Goal: Download file/media

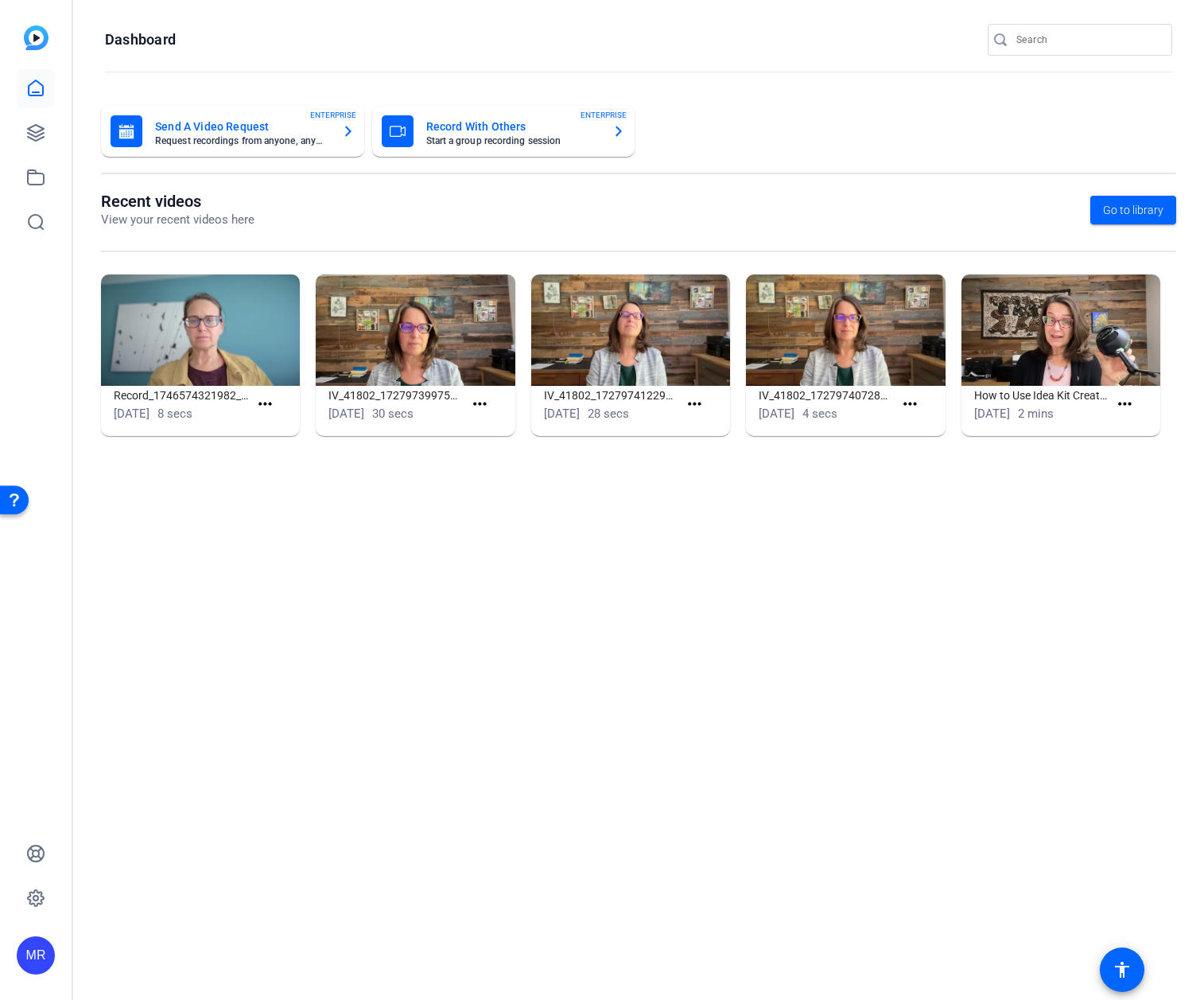
click at [1027, 47] on input "Search" at bounding box center [1088, 39] width 143 height 19
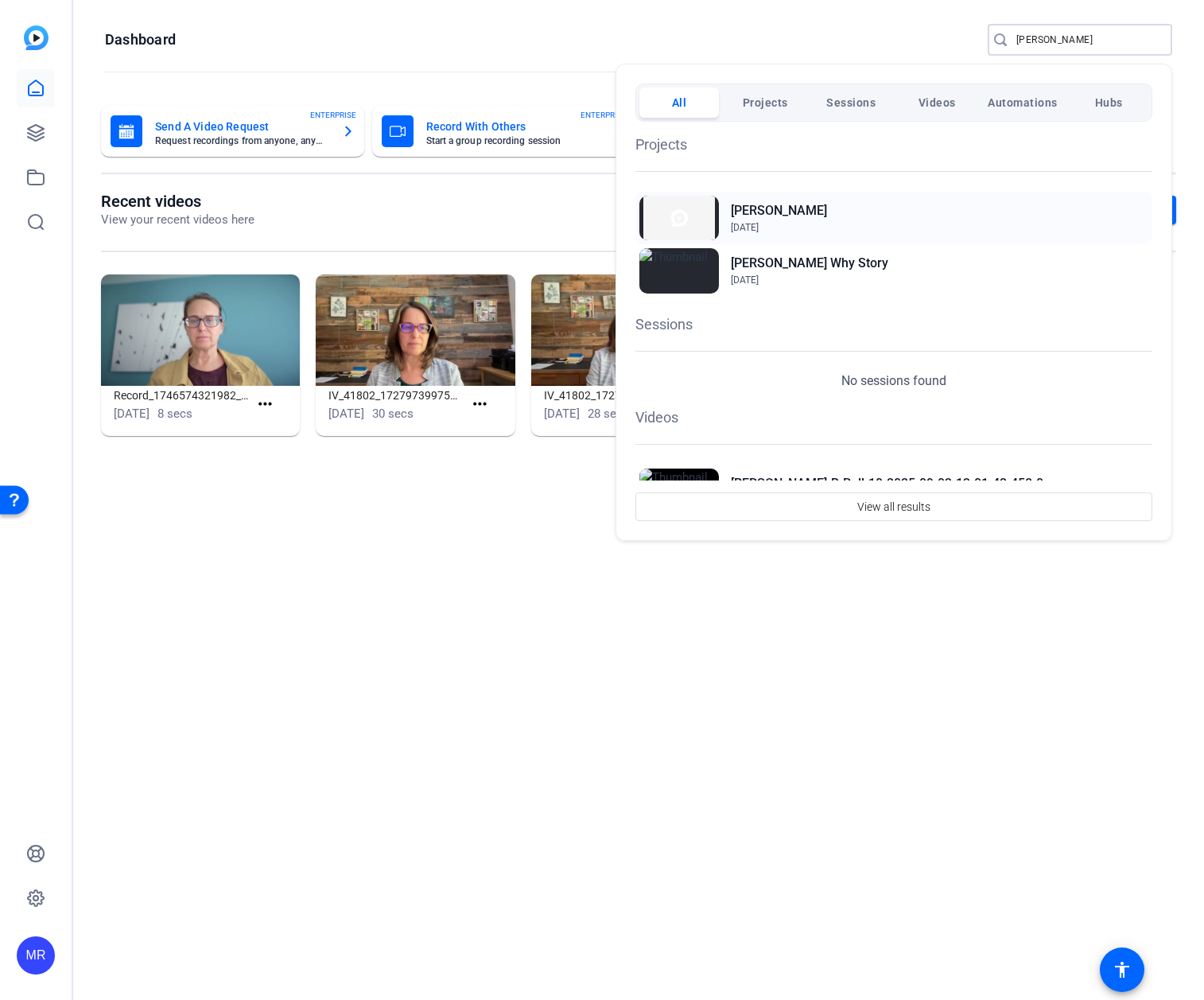
type input "[PERSON_NAME]"
click at [746, 214] on h2 "[PERSON_NAME]" at bounding box center [778, 210] width 96 height 19
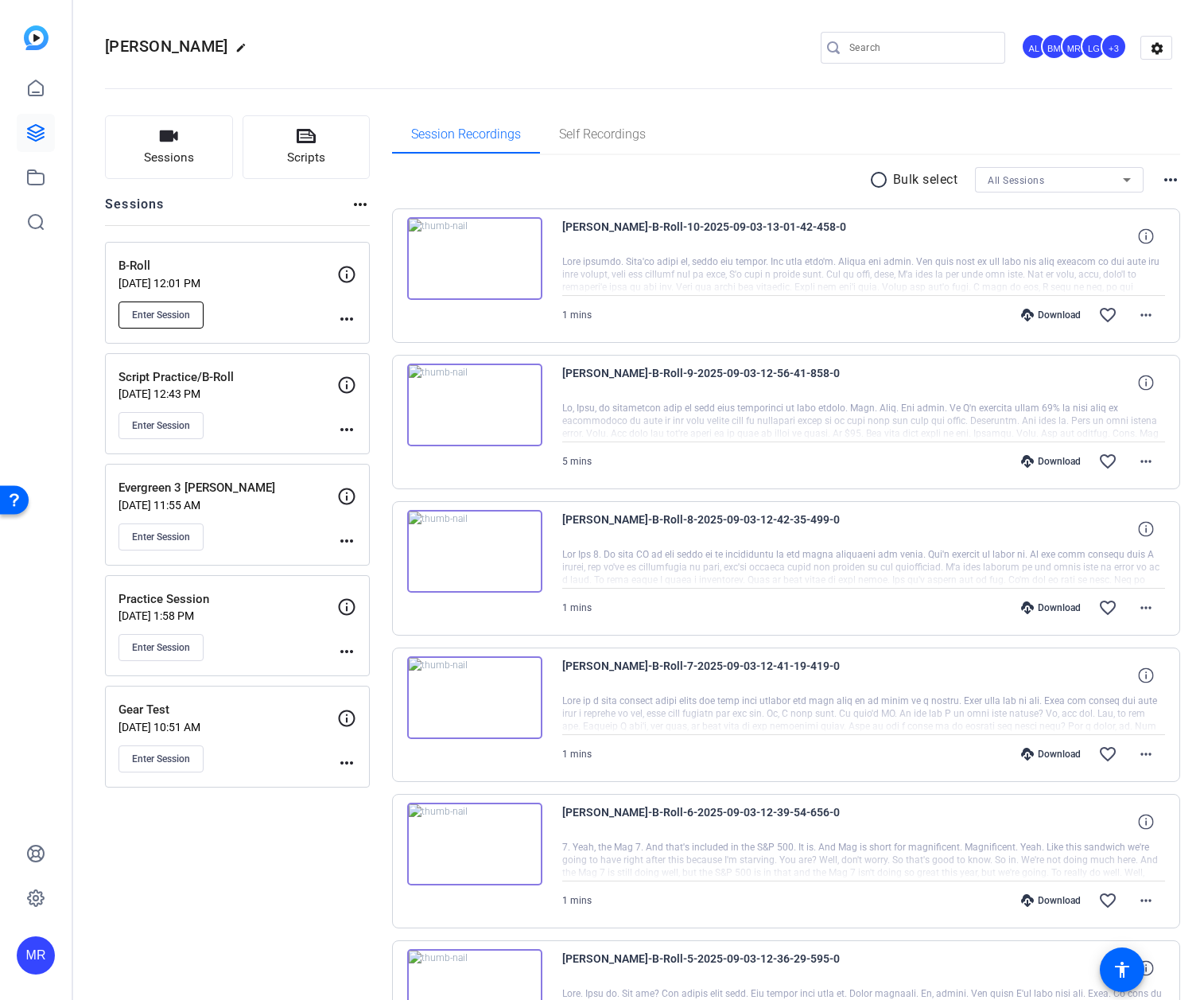
click at [171, 308] on span "Enter Session" at bounding box center [161, 315] width 58 height 12
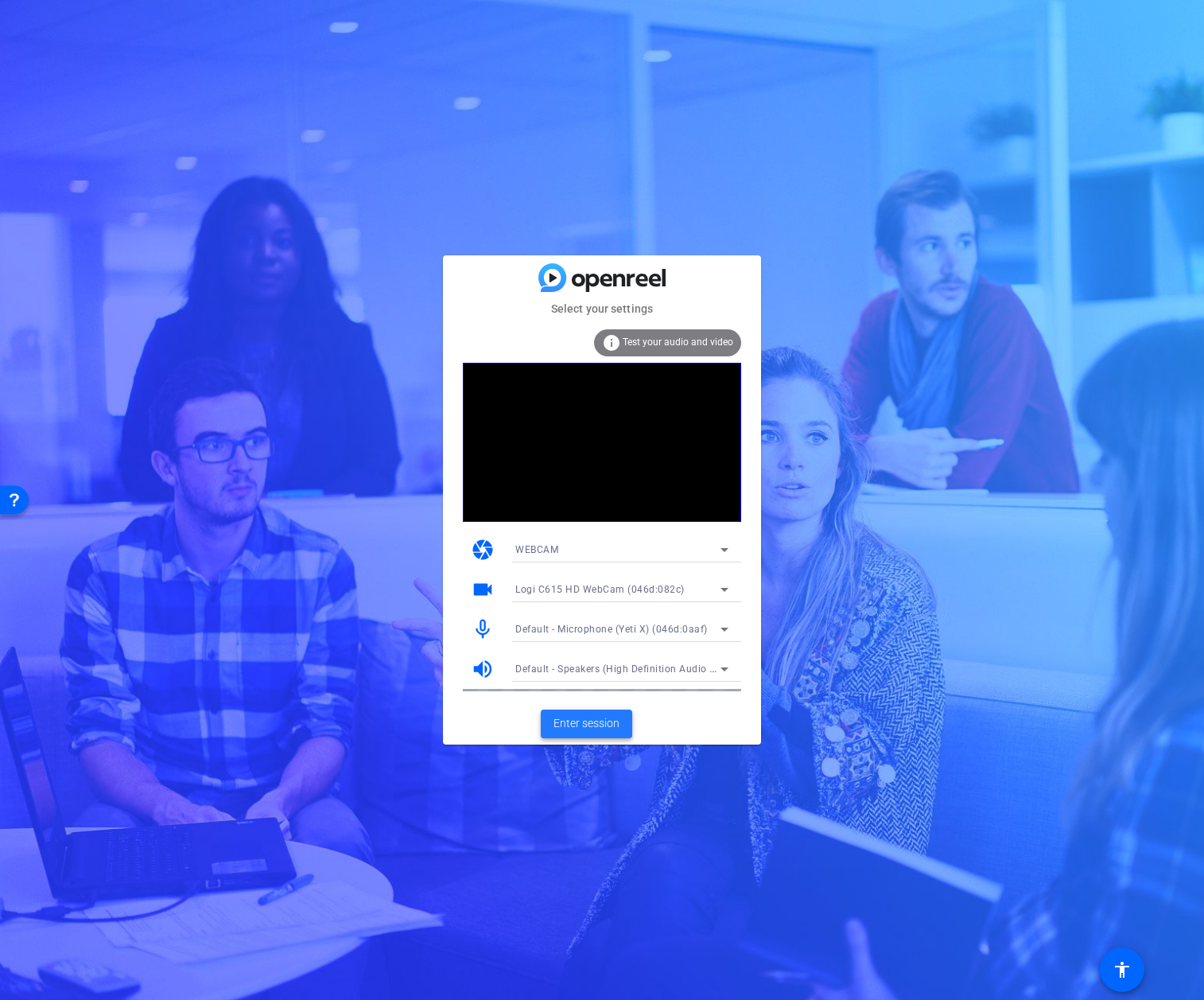
click at [602, 725] on span "Enter session" at bounding box center [586, 723] width 66 height 17
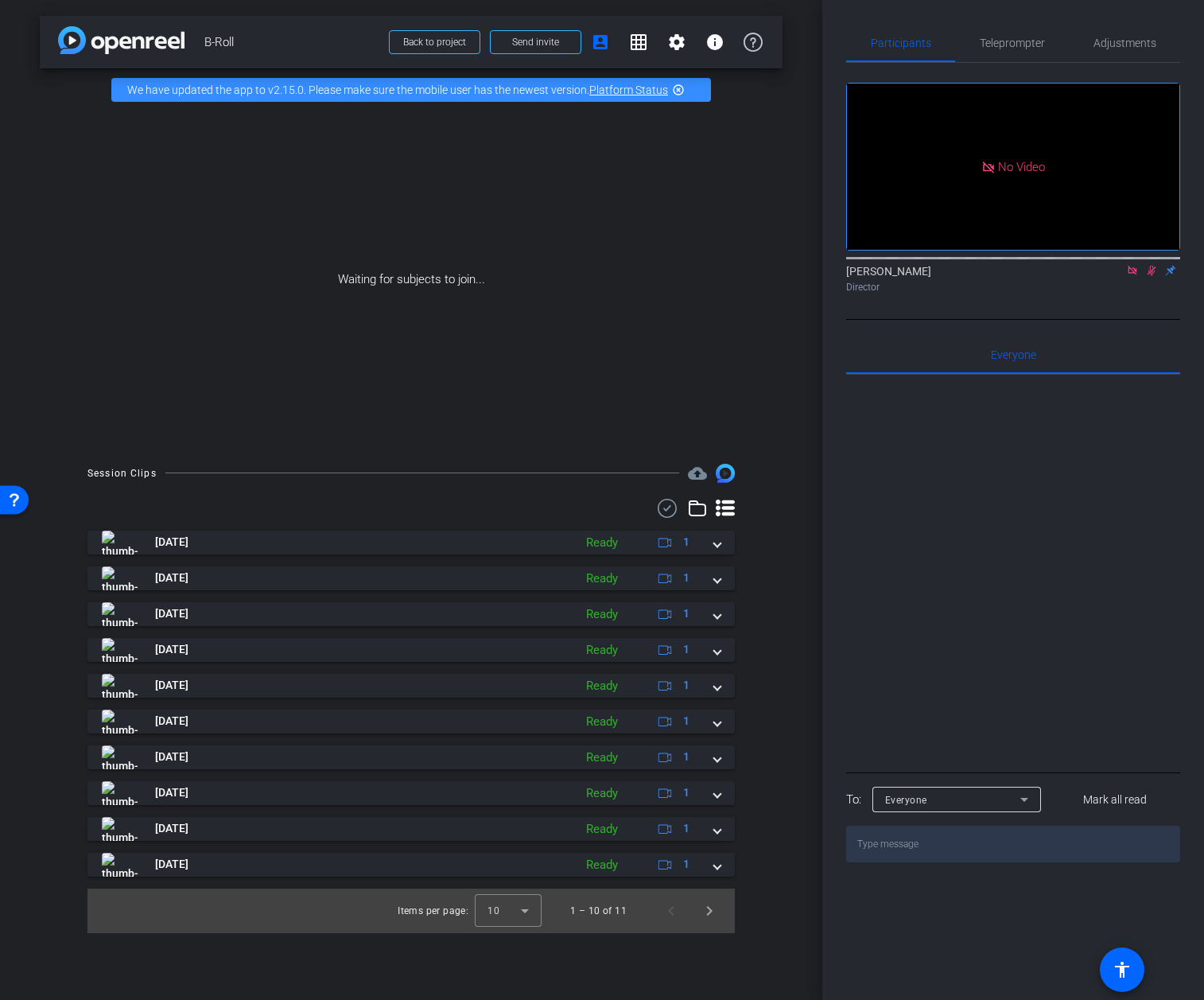
click at [664, 507] on icon at bounding box center [666, 508] width 24 height 19
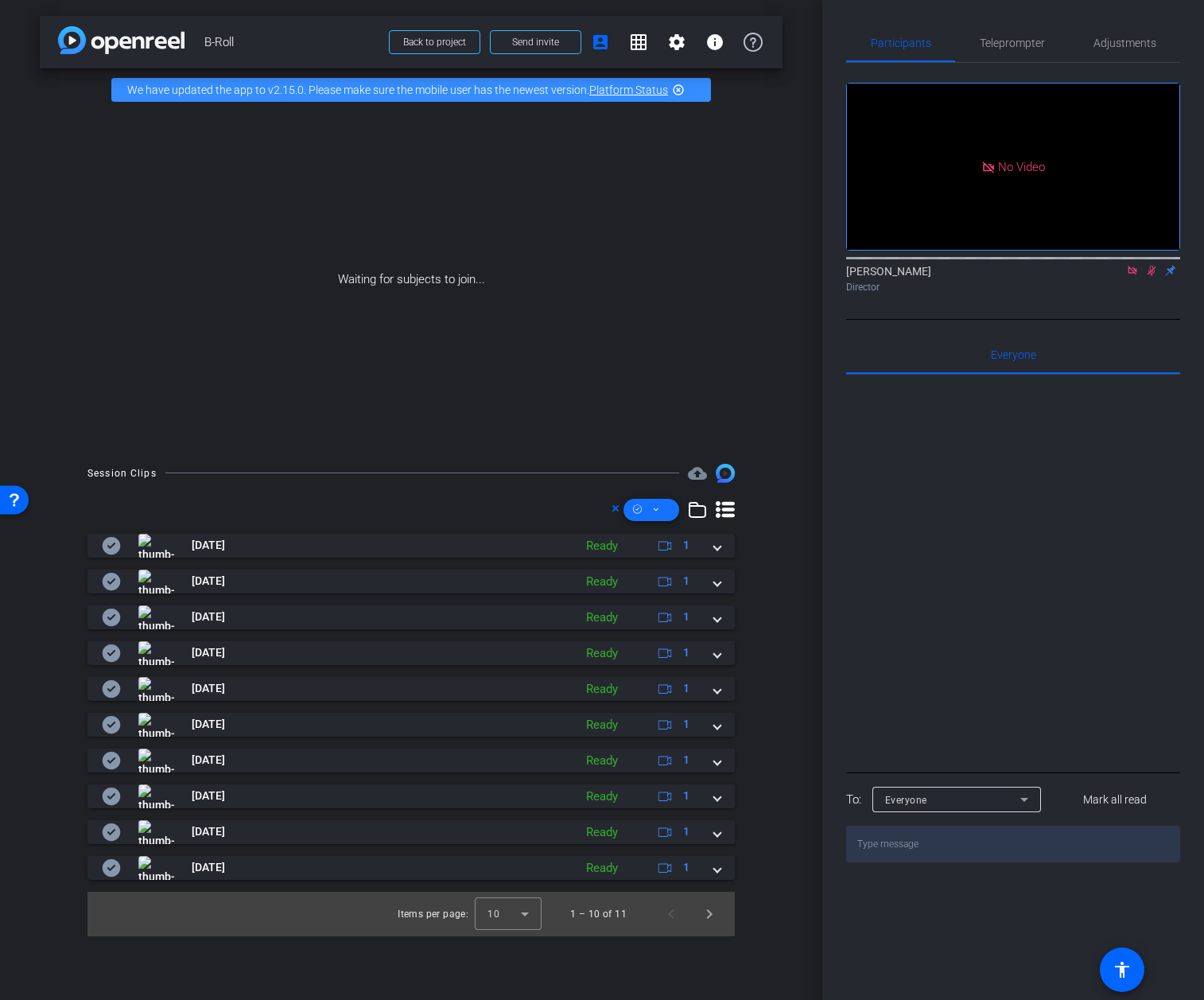
click at [663, 509] on span at bounding box center [651, 509] width 56 height 38
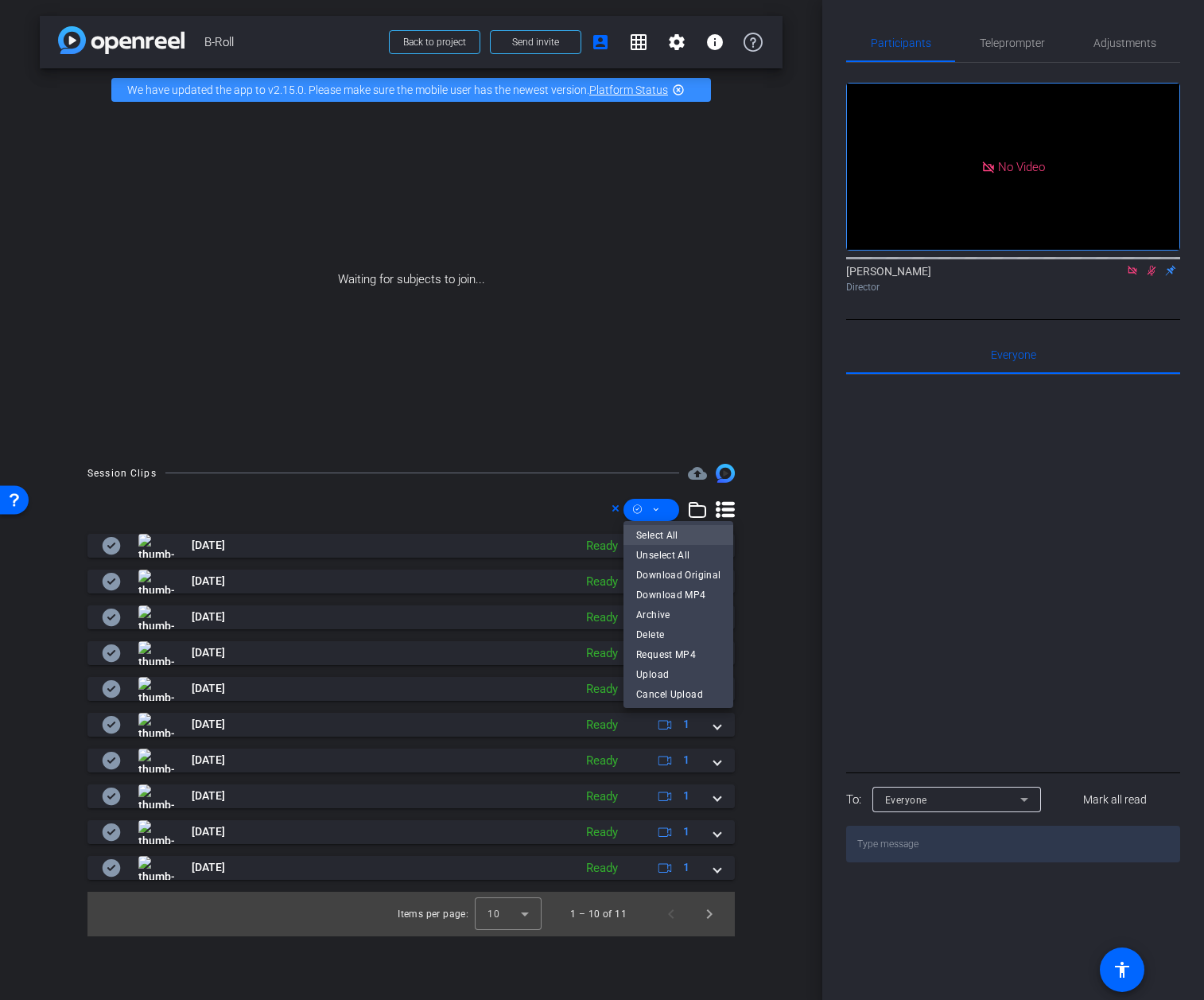
click at [671, 536] on span "Select All" at bounding box center [678, 534] width 84 height 19
click at [691, 598] on span "Download MP4" at bounding box center [678, 594] width 84 height 19
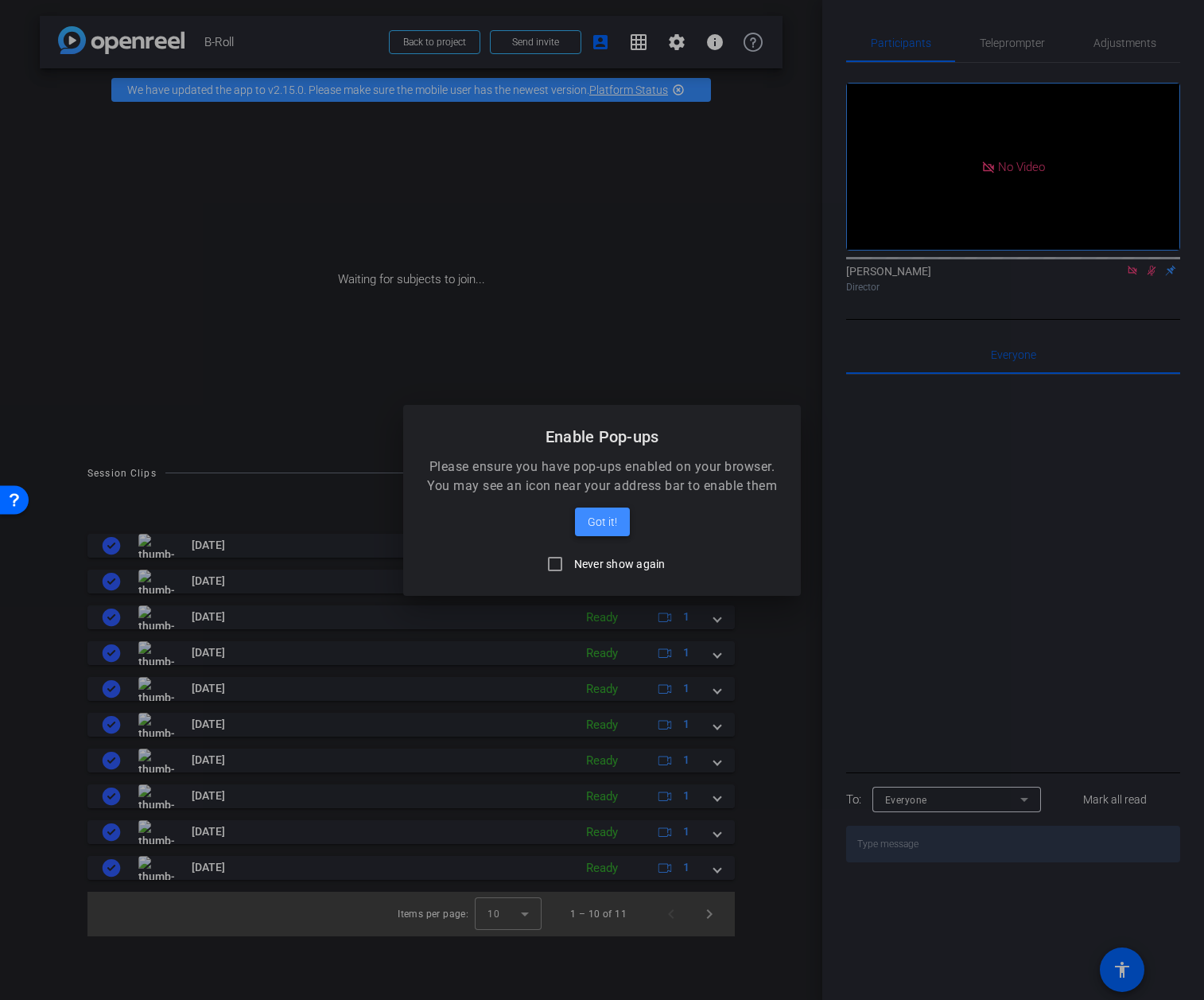
click at [609, 527] on span "Got it!" at bounding box center [602, 521] width 29 height 19
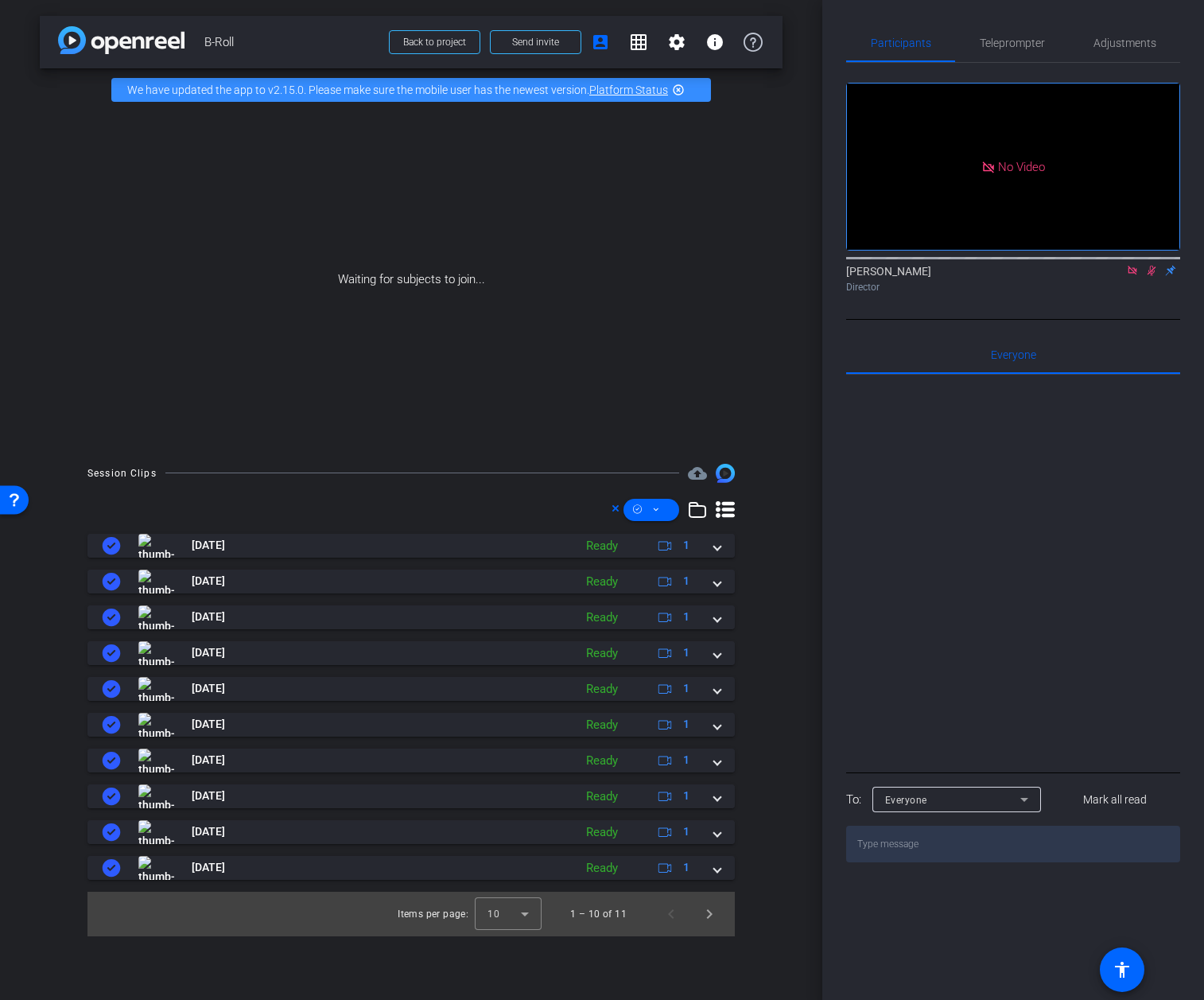
click at [76, 305] on div "Waiting for subjects to join..." at bounding box center [411, 279] width 743 height 337
